Goal: Obtain resource: Obtain resource

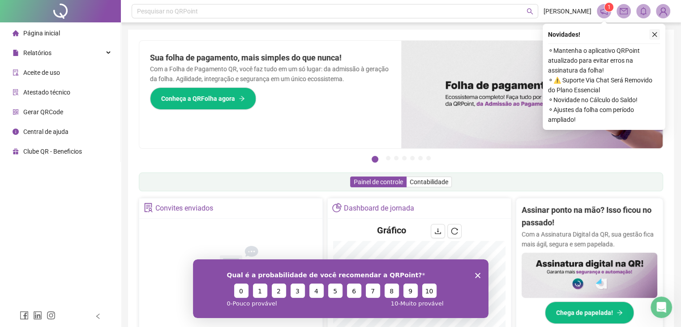
click at [654, 34] on icon "close" at bounding box center [654, 34] width 6 height 6
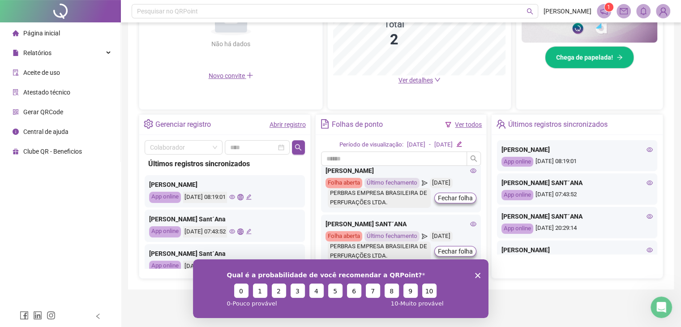
scroll to position [4, 0]
click at [53, 50] on div "Relatórios" at bounding box center [60, 53] width 117 height 18
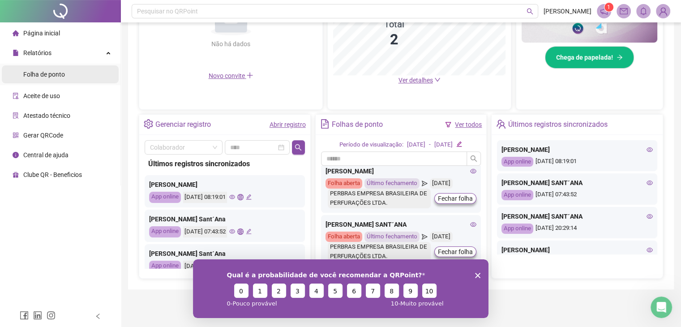
click at [60, 73] on span "Folha de ponto" at bounding box center [44, 74] width 42 height 7
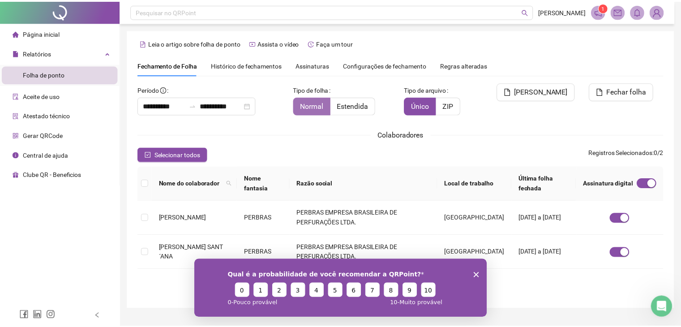
scroll to position [20, 0]
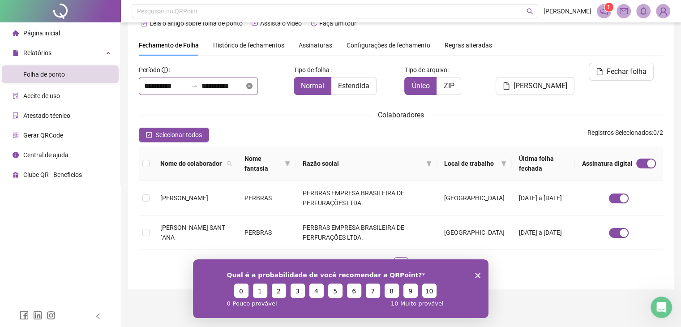
click at [252, 86] on icon "close-circle" at bounding box center [249, 86] width 6 height 6
click at [258, 86] on div at bounding box center [198, 86] width 119 height 18
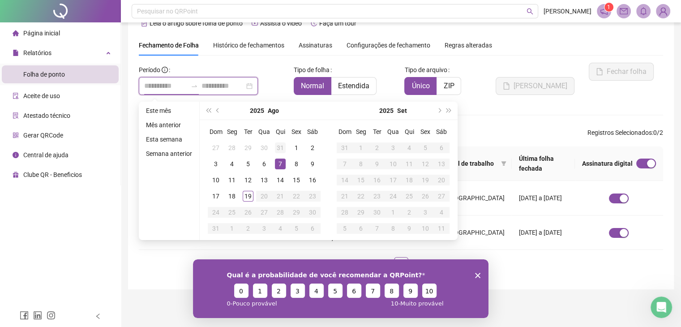
type input "**********"
click at [215, 110] on button "prev-year" at bounding box center [218, 111] width 10 height 18
type input "**********"
click at [247, 145] on div "1" at bounding box center [248, 147] width 11 height 11
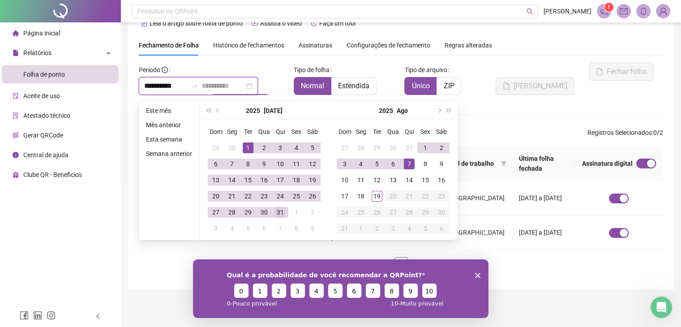
type input "**********"
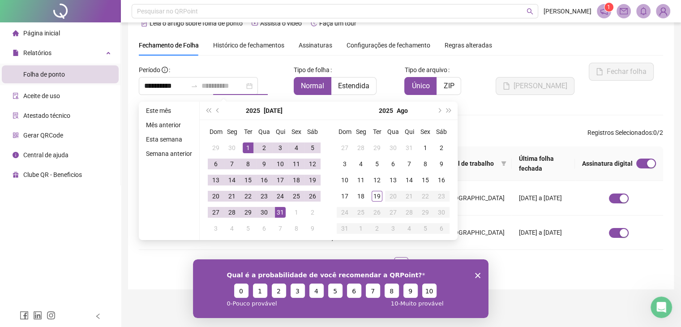
click at [280, 212] on div "31" at bounding box center [280, 212] width 11 height 11
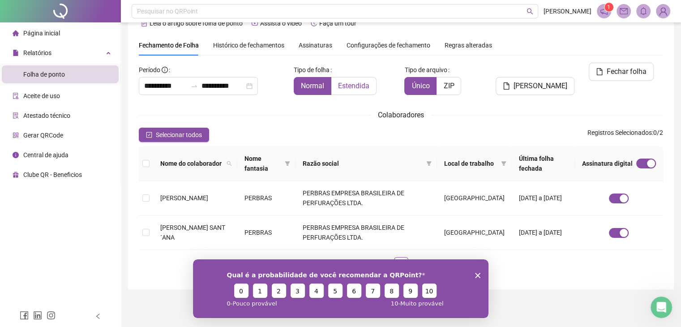
click at [353, 82] on span "Estendida" at bounding box center [353, 85] width 31 height 9
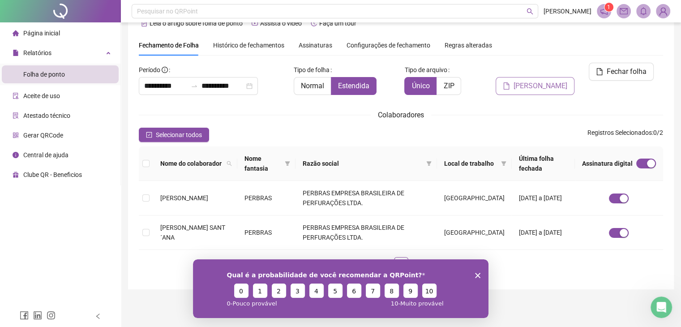
click at [524, 81] on span "[PERSON_NAME]" at bounding box center [540, 86] width 54 height 11
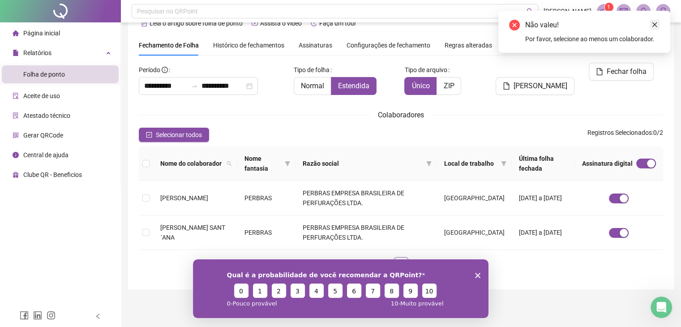
click at [652, 26] on icon "close" at bounding box center [654, 24] width 5 height 5
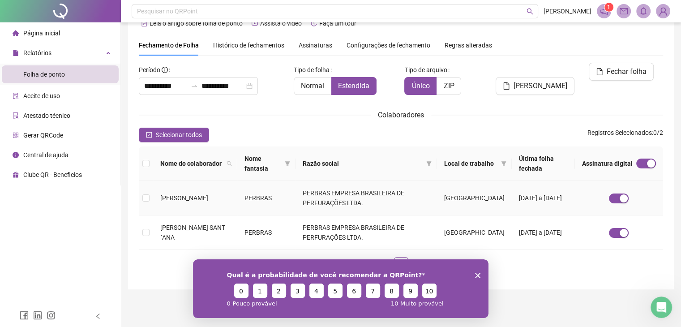
click at [150, 197] on td at bounding box center [146, 198] width 14 height 34
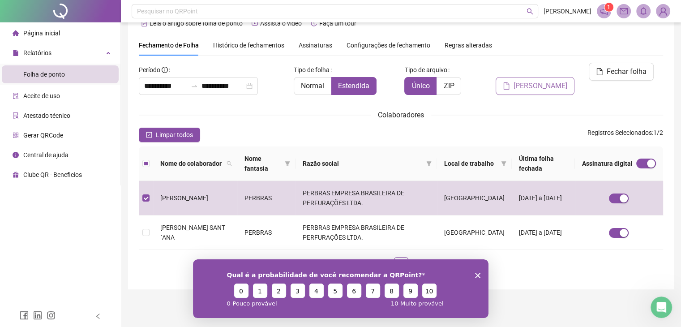
click at [548, 81] on span "[PERSON_NAME]" at bounding box center [540, 86] width 54 height 11
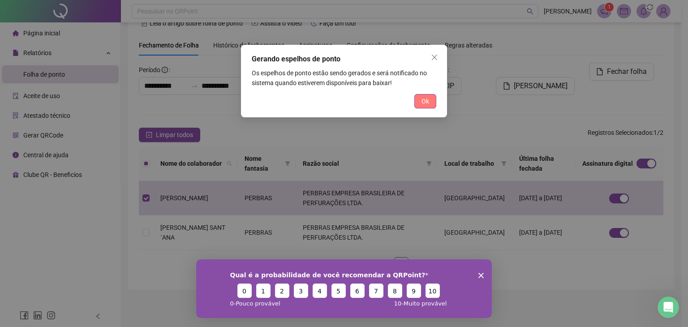
click at [414, 97] on div "Ok" at bounding box center [344, 101] width 184 height 14
click at [423, 103] on span "Ok" at bounding box center [425, 101] width 8 height 10
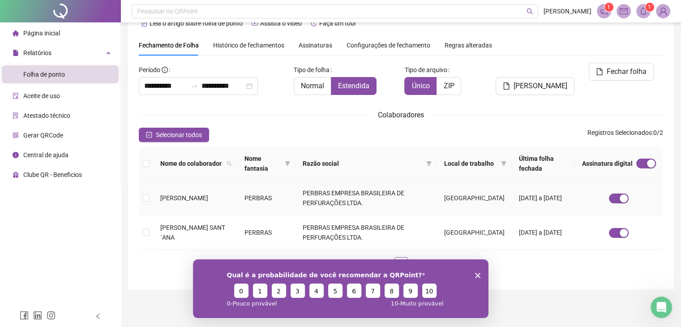
click at [151, 200] on td at bounding box center [146, 198] width 14 height 34
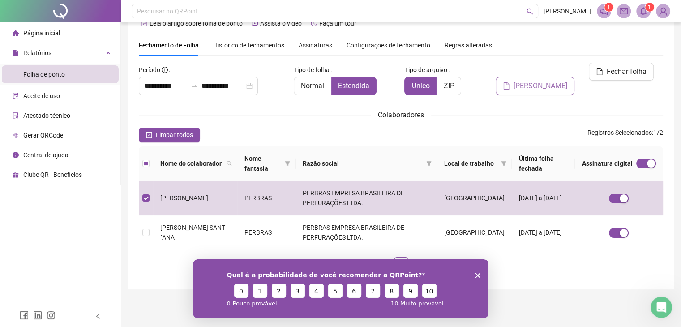
click at [542, 81] on span "[PERSON_NAME]" at bounding box center [540, 86] width 54 height 11
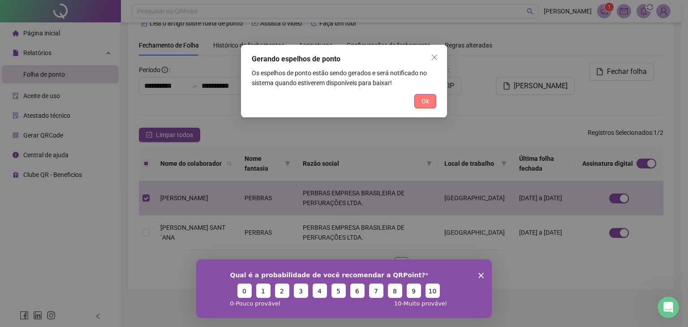
click at [426, 103] on span "Ok" at bounding box center [425, 101] width 8 height 10
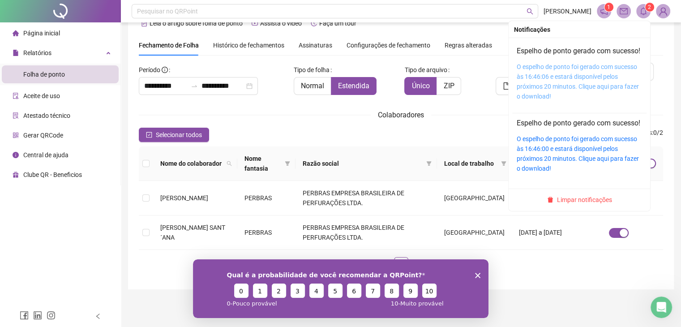
click at [584, 85] on link "O espelho de ponto foi gerado com sucesso às 16:46:06 e estará disponível pelos…" at bounding box center [578, 81] width 122 height 37
